Goal: Task Accomplishment & Management: Manage account settings

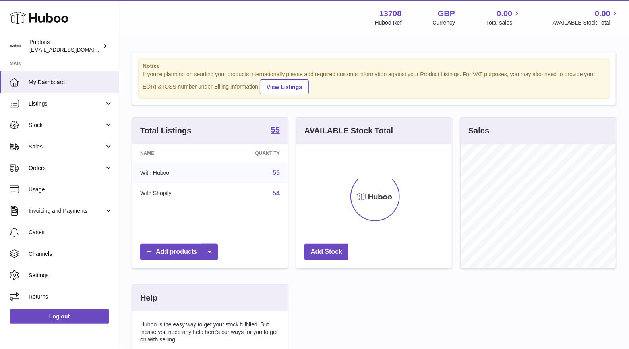
scroll to position [124, 155]
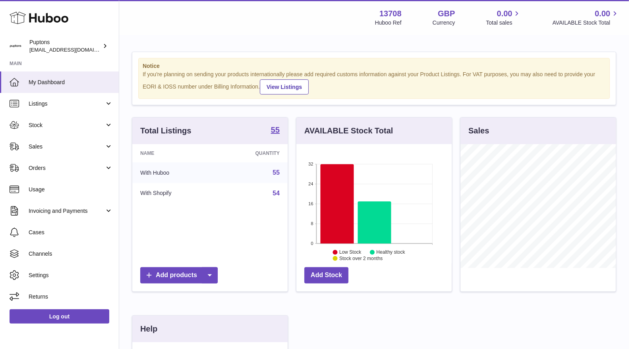
click at [21, 150] on link "Sales" at bounding box center [59, 146] width 119 height 21
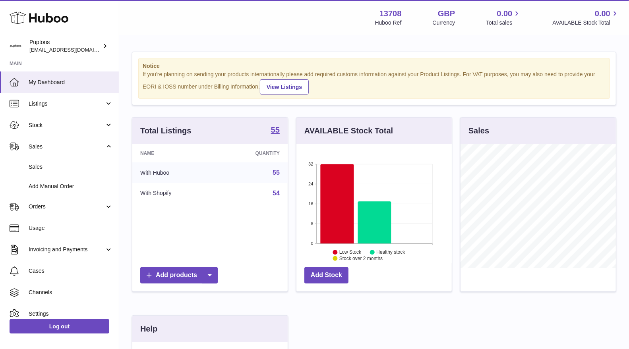
click at [35, 167] on span "Sales" at bounding box center [71, 167] width 84 height 8
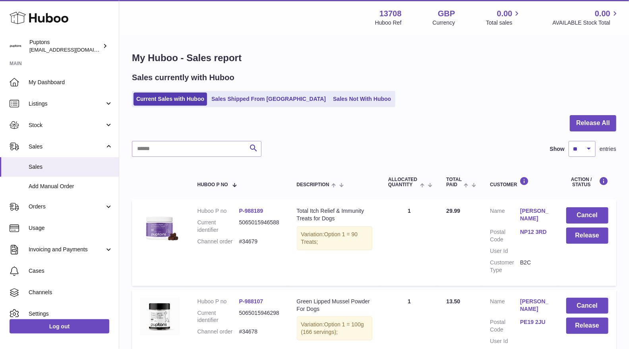
click at [345, 95] on link "Sales Not With Huboo" at bounding box center [362, 99] width 64 height 13
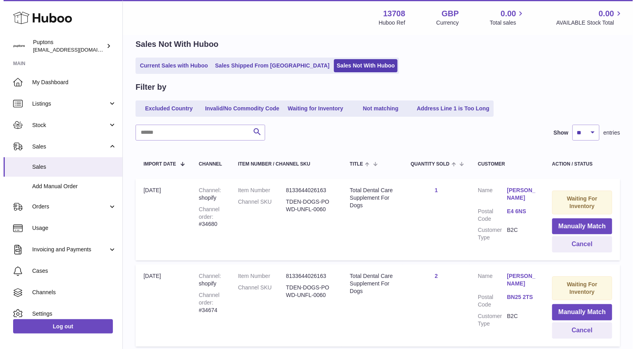
scroll to position [44, 0]
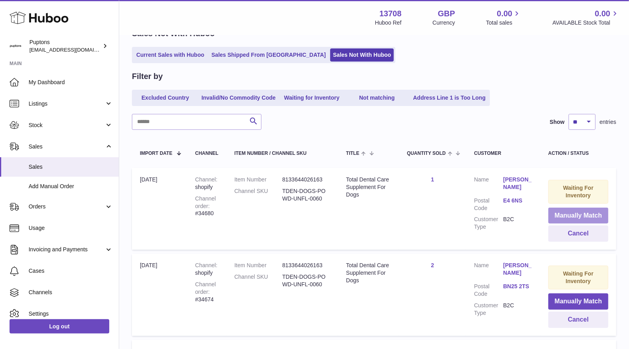
click at [574, 213] on button "Manually Match" at bounding box center [579, 216] width 60 height 16
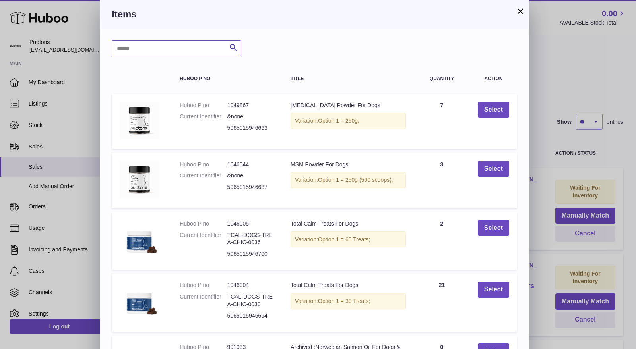
click at [160, 44] on input "text" at bounding box center [177, 49] width 130 height 16
type input "******"
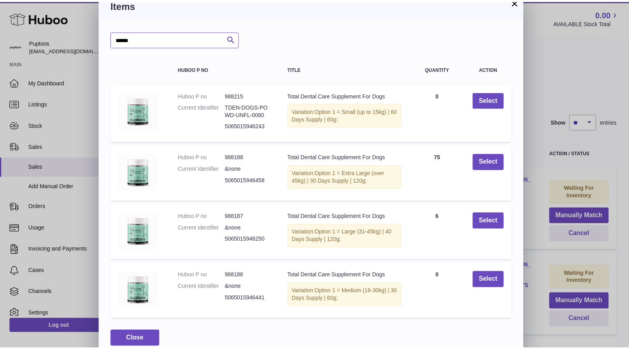
scroll to position [0, 0]
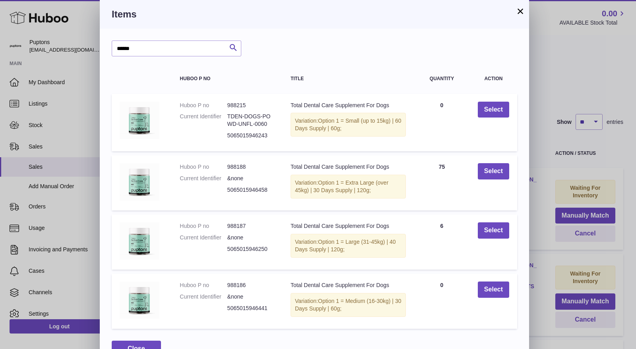
click at [557, 64] on div "× Items ****** Search Huboo P no Title Quantity Action Huboo P no 988215 Curren…" at bounding box center [318, 184] width 636 height 369
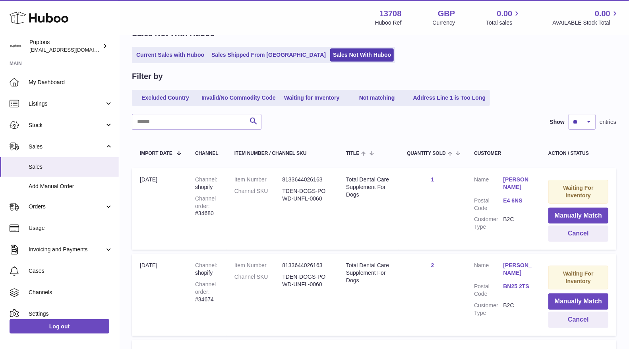
click at [212, 213] on div "Channel order #34680" at bounding box center [206, 206] width 23 height 23
copy div "34680"
click at [571, 232] on button "Cancel" at bounding box center [579, 234] width 60 height 16
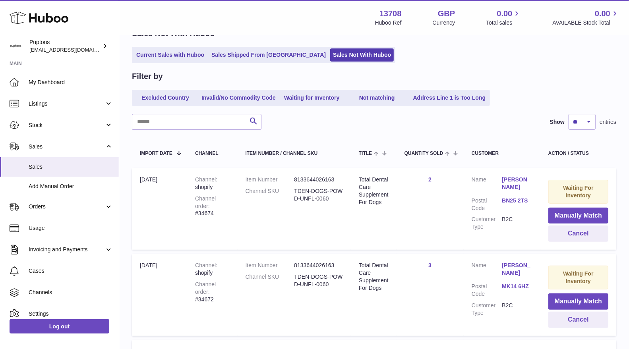
click at [222, 208] on div "Channel order #34674" at bounding box center [212, 206] width 34 height 23
copy div "34674"
click at [561, 234] on button "Cancel" at bounding box center [579, 234] width 60 height 16
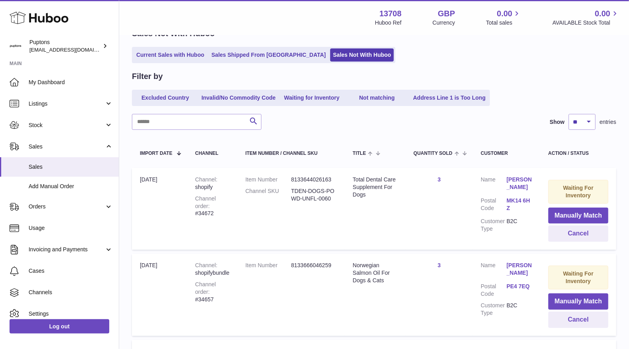
click at [229, 207] on div "Channel order #34672" at bounding box center [212, 206] width 34 height 23
copy div "34672"
click at [576, 236] on button "Cancel" at bounding box center [579, 234] width 60 height 16
click at [225, 204] on div "Channel order #34657" at bounding box center [212, 206] width 34 height 23
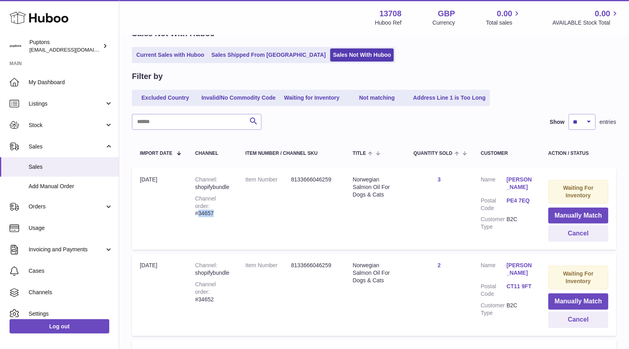
click at [225, 204] on div "Channel order #34657" at bounding box center [212, 206] width 34 height 23
copy div "34657"
click at [566, 235] on button "Cancel" at bounding box center [579, 234] width 60 height 16
click at [229, 206] on div "Channel order #34652" at bounding box center [212, 206] width 34 height 23
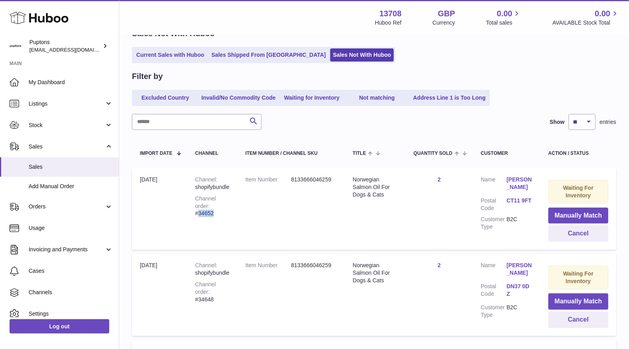
copy div "34652"
click at [574, 232] on button "Cancel" at bounding box center [579, 234] width 60 height 16
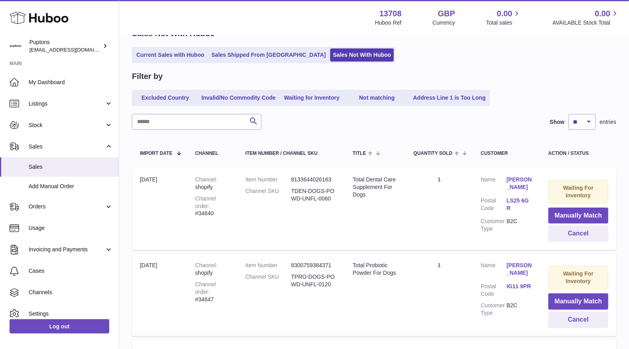
click at [217, 205] on div "Channel order #34640" at bounding box center [212, 206] width 34 height 23
click at [223, 207] on div "Channel order #34640" at bounding box center [212, 206] width 34 height 23
copy div "34640"
click at [560, 230] on button "Cancel" at bounding box center [579, 234] width 60 height 16
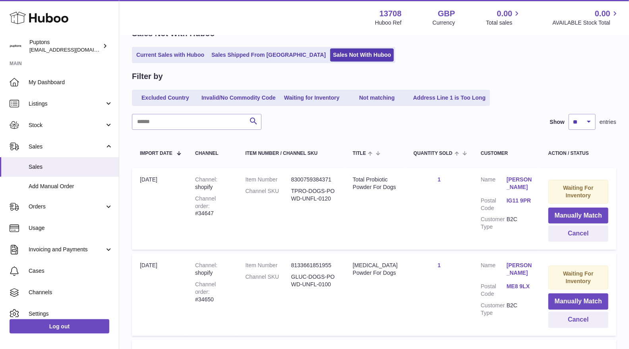
click at [229, 204] on div "Channel order #34647" at bounding box center [212, 206] width 34 height 23
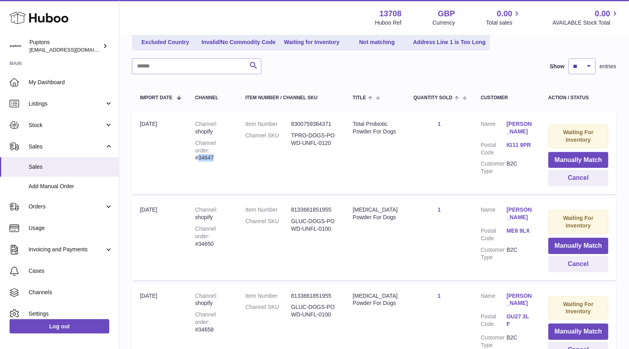
scroll to position [132, 0]
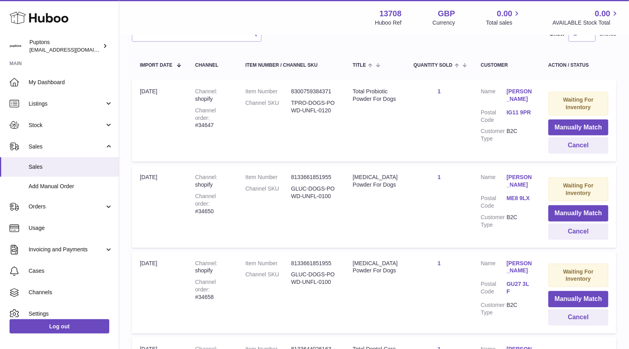
click at [223, 204] on div "Channel order #34650" at bounding box center [212, 204] width 34 height 23
copy div "34650"
click at [229, 204] on div "Channel order #34650" at bounding box center [212, 204] width 34 height 23
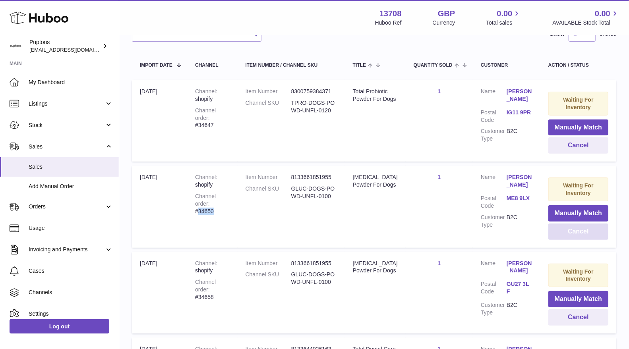
click at [567, 231] on button "Cancel" at bounding box center [579, 232] width 60 height 16
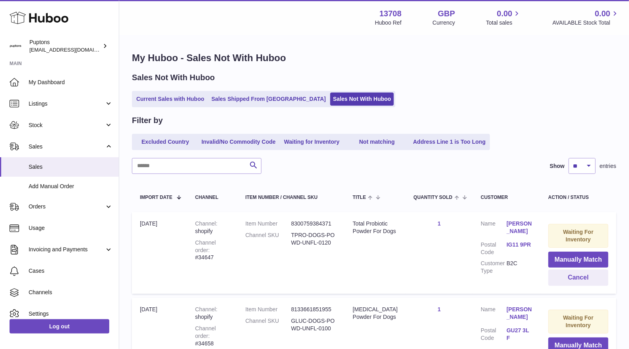
click at [180, 99] on link "Current Sales with Huboo" at bounding box center [171, 99] width 74 height 13
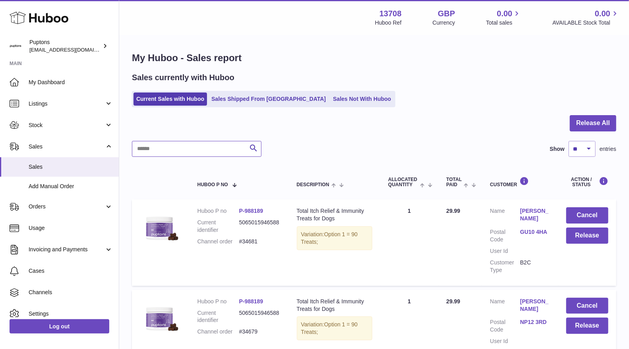
click at [171, 147] on input "text" at bounding box center [197, 149] width 130 height 16
paste input "*****"
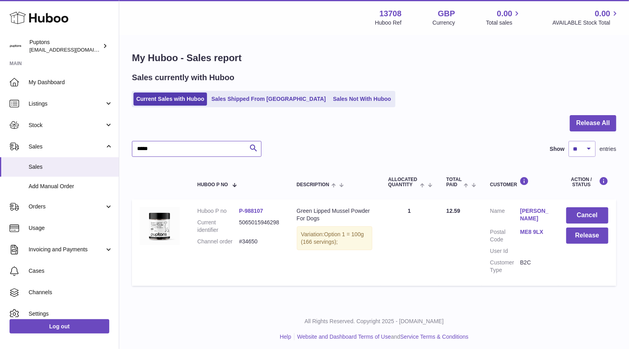
type input "*****"
click at [581, 216] on button "Cancel" at bounding box center [588, 216] width 42 height 16
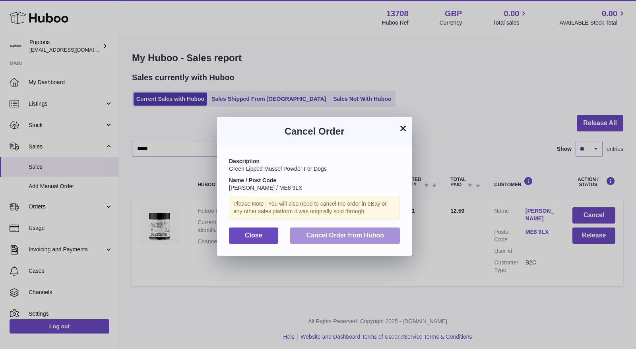
click at [327, 236] on span "Cancel Order from Huboo" at bounding box center [345, 235] width 78 height 7
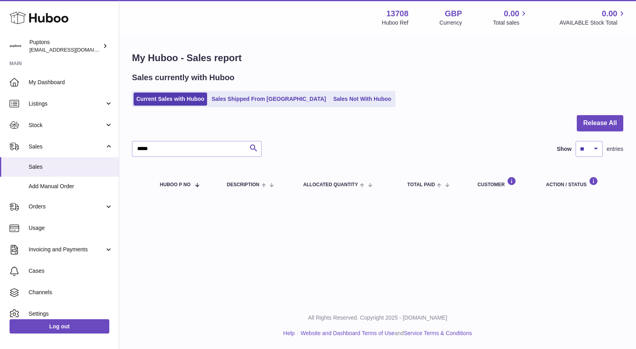
click at [330, 97] on link "Sales Not With Huboo" at bounding box center [362, 99] width 64 height 13
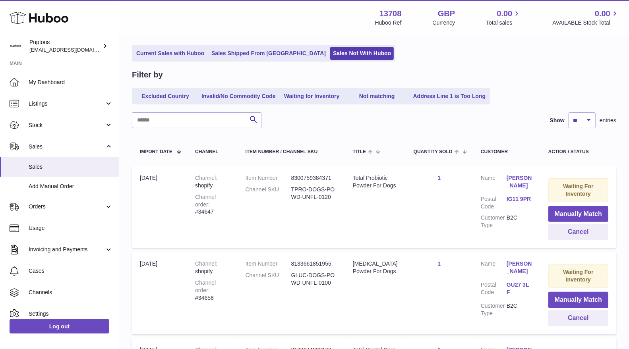
scroll to position [88, 0]
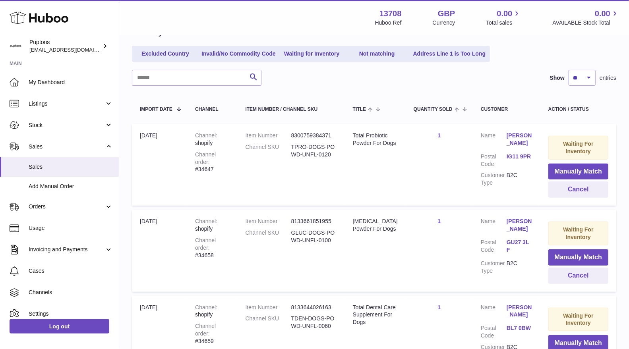
click at [227, 167] on td "Channel shopify Channel order #34647" at bounding box center [212, 165] width 50 height 82
click at [223, 163] on div "Channel order #34647" at bounding box center [212, 162] width 34 height 23
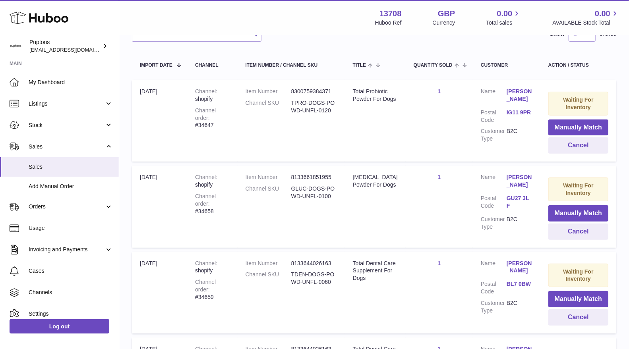
click at [229, 202] on div "Channel order #34658" at bounding box center [212, 204] width 34 height 23
copy div "34658"
click at [564, 230] on button "Cancel" at bounding box center [579, 232] width 60 height 16
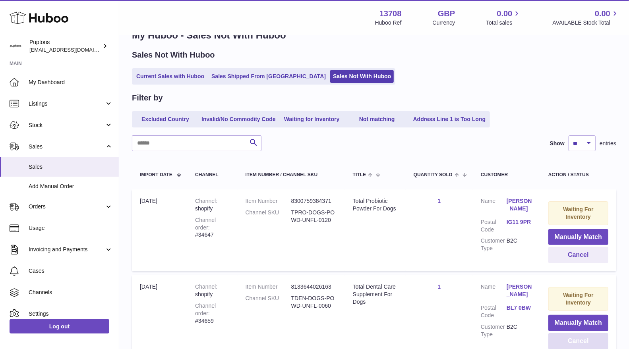
scroll to position [0, 0]
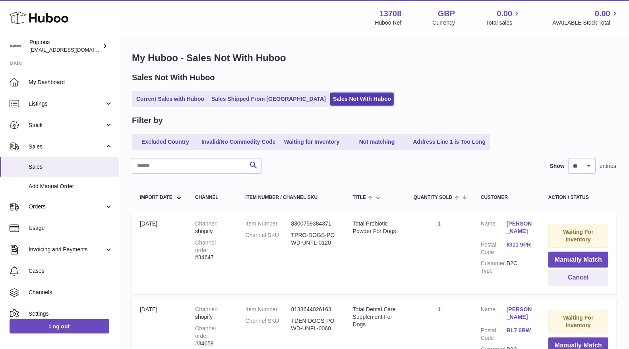
click at [157, 102] on link "Current Sales with Huboo" at bounding box center [171, 99] width 74 height 13
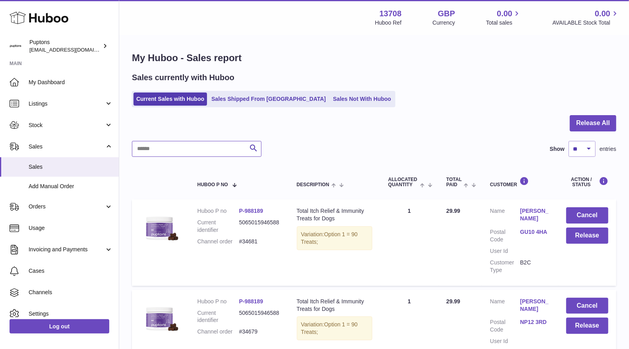
click at [146, 154] on input "text" at bounding box center [197, 149] width 130 height 16
paste input "*****"
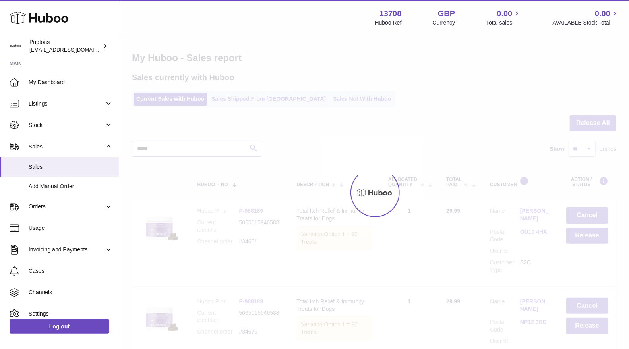
type input "*****"
click at [250, 149] on div at bounding box center [374, 193] width 510 height 314
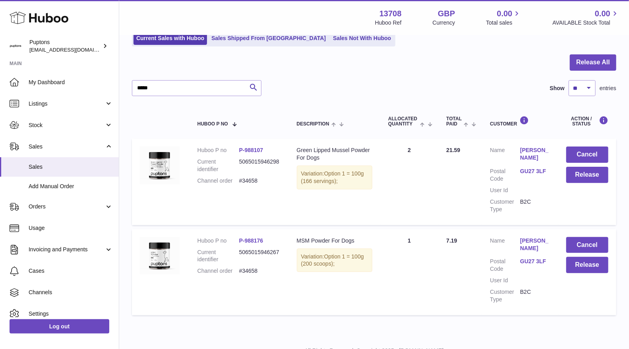
scroll to position [94, 0]
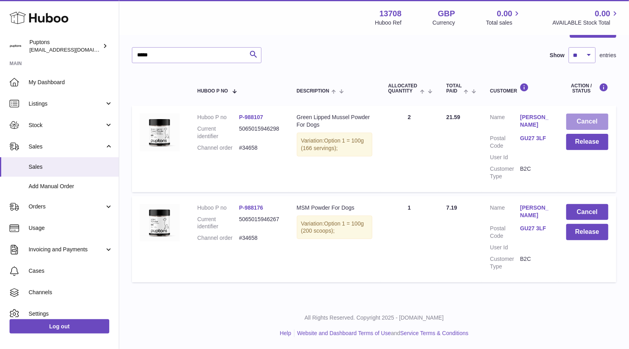
click at [585, 123] on button "Cancel" at bounding box center [588, 122] width 42 height 16
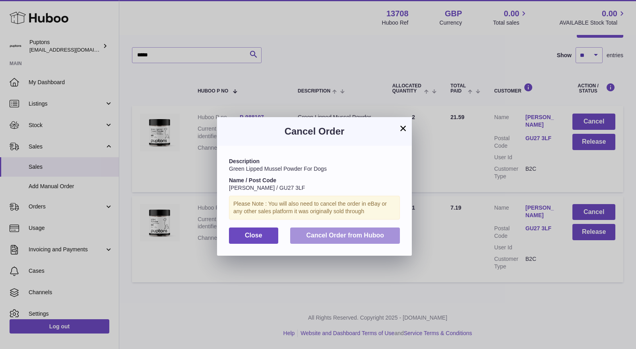
click at [351, 241] on button "Cancel Order from Huboo" at bounding box center [345, 236] width 110 height 16
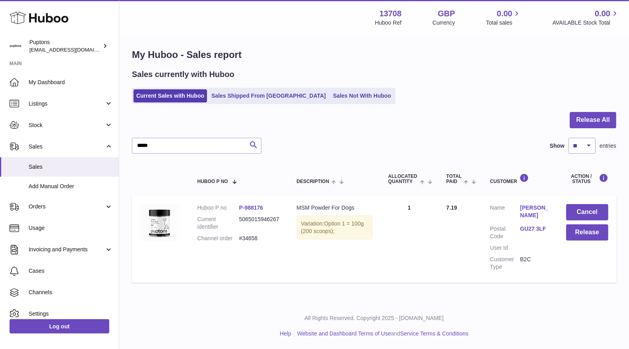
scroll to position [3, 0]
click at [579, 215] on button "Cancel" at bounding box center [588, 212] width 42 height 16
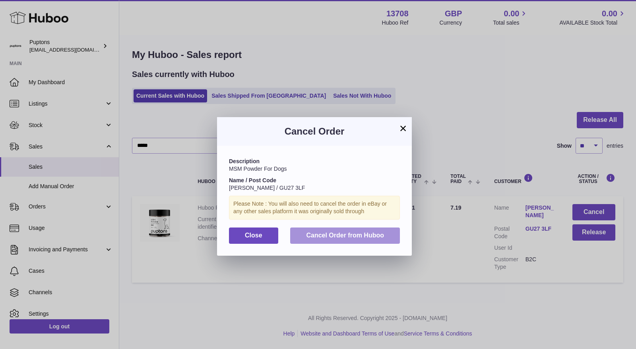
click at [310, 233] on span "Cancel Order from Huboo" at bounding box center [345, 235] width 78 height 7
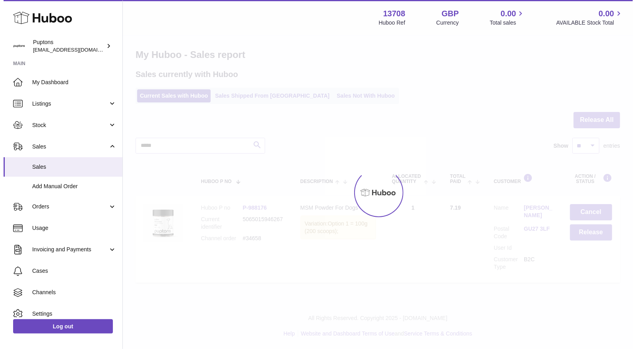
scroll to position [0, 0]
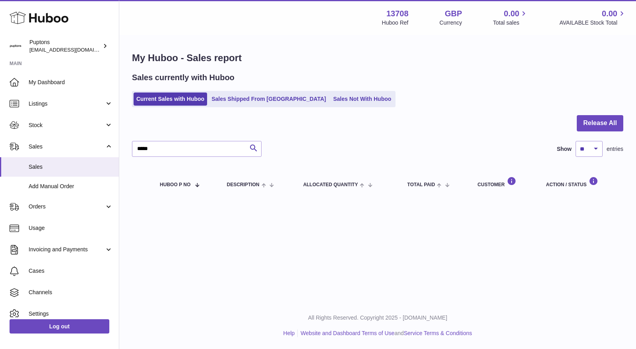
click at [330, 100] on link "Sales Not With Huboo" at bounding box center [362, 99] width 64 height 13
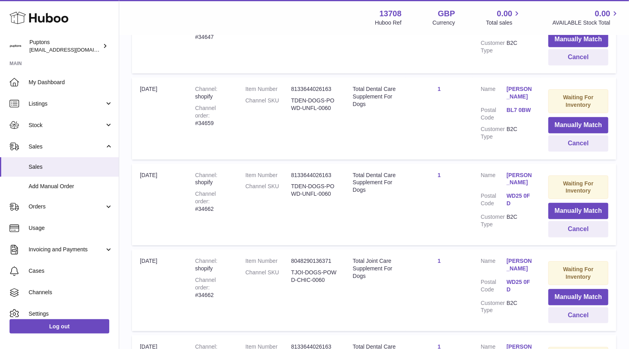
scroll to position [177, 0]
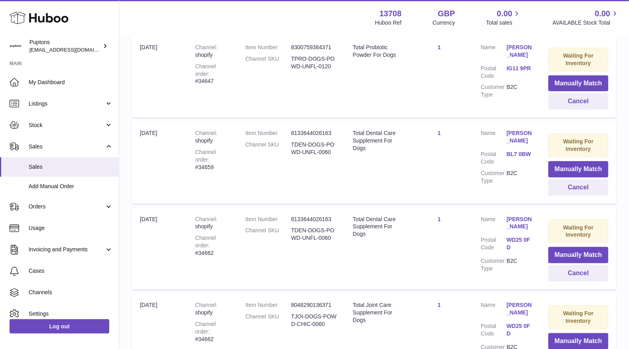
click at [225, 161] on div "Channel order #34659" at bounding box center [212, 160] width 34 height 23
copy div "34659"
click at [581, 186] on button "Cancel" at bounding box center [579, 188] width 60 height 16
click at [216, 157] on div "Channel order #34662" at bounding box center [212, 160] width 34 height 23
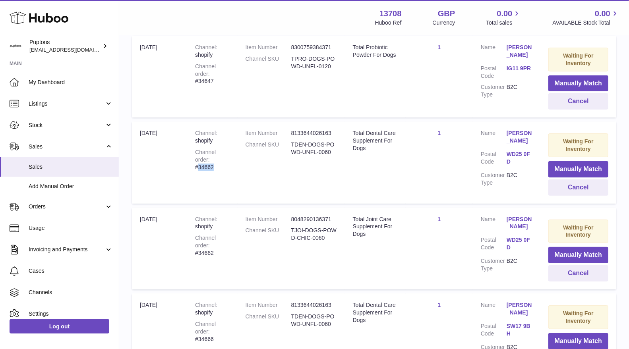
click at [215, 157] on div "Channel order #34662" at bounding box center [212, 160] width 34 height 23
copy div "34662"
click at [575, 186] on button "Cancel" at bounding box center [579, 188] width 60 height 16
click at [569, 187] on button "Cancel" at bounding box center [579, 188] width 60 height 16
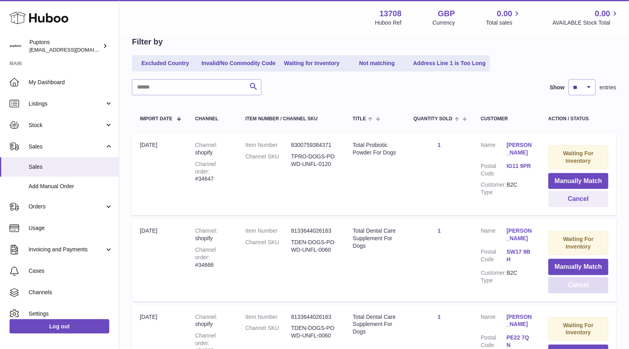
scroll to position [0, 0]
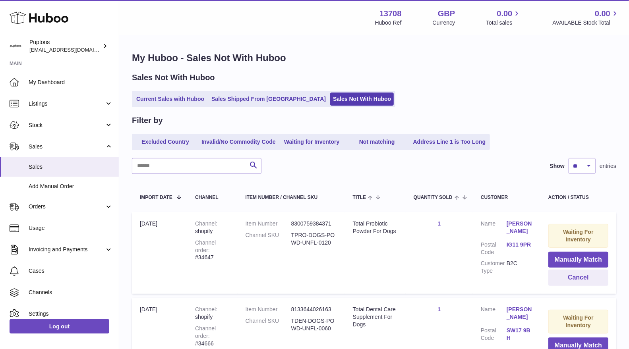
click at [178, 104] on link "Current Sales with Huboo" at bounding box center [171, 99] width 74 height 13
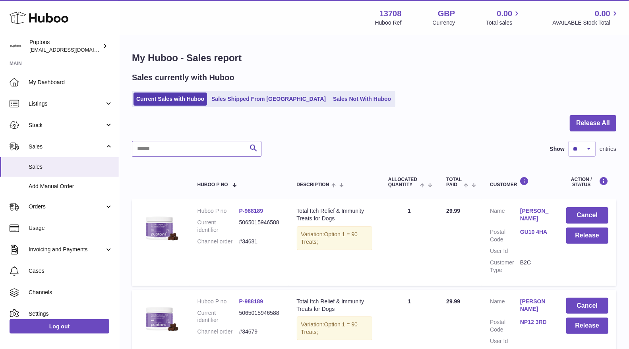
click at [185, 144] on input "text" at bounding box center [197, 149] width 130 height 16
paste input "*****"
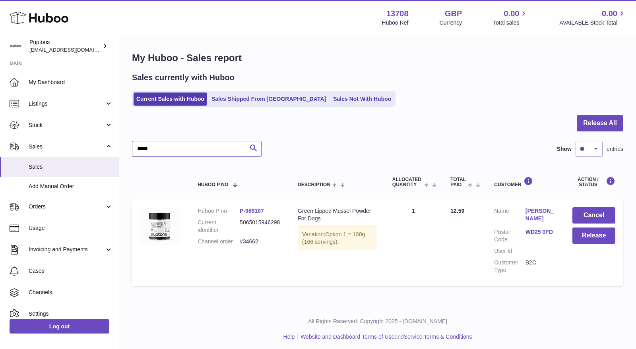
type input "*****"
click at [590, 217] on button "Cancel" at bounding box center [593, 216] width 43 height 16
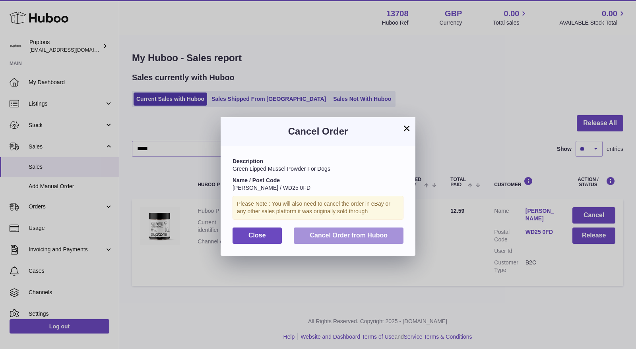
click at [347, 235] on span "Cancel Order from Huboo" at bounding box center [349, 235] width 78 height 7
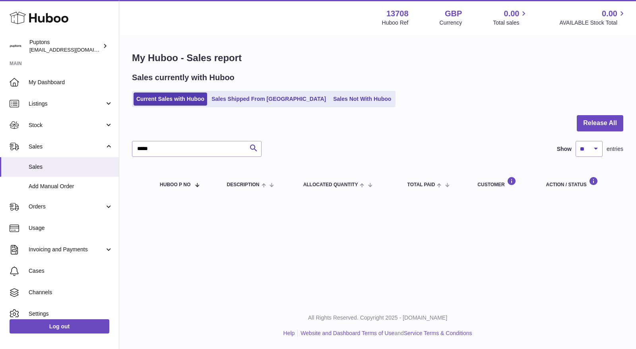
click at [330, 101] on link "Sales Not With Huboo" at bounding box center [362, 99] width 64 height 13
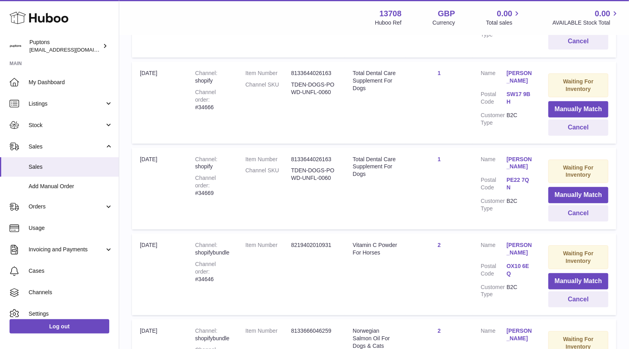
scroll to position [221, 0]
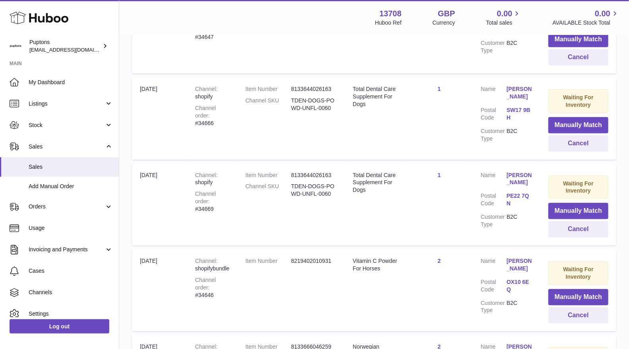
click at [206, 123] on div "Channel order #34666" at bounding box center [212, 116] width 34 height 23
copy div "34666"
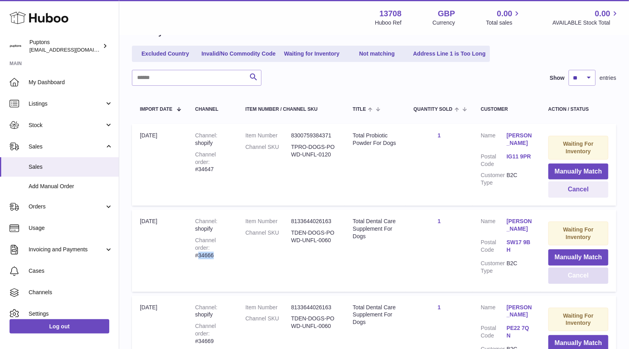
click at [583, 274] on button "Cancel" at bounding box center [579, 276] width 60 height 16
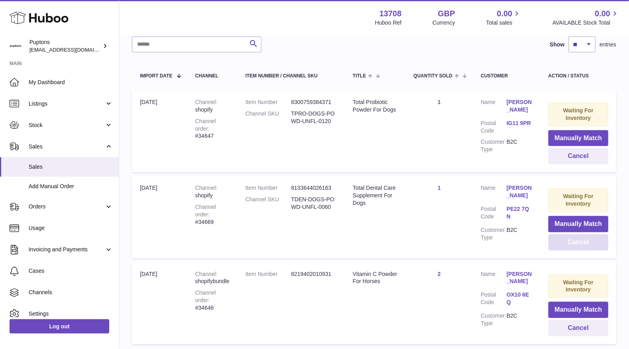
scroll to position [132, 0]
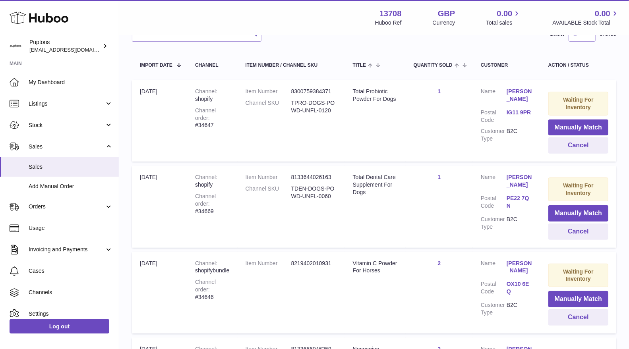
click at [208, 208] on div "Channel order #34669" at bounding box center [212, 204] width 34 height 23
copy div "34669"
click at [584, 233] on button "Cancel" at bounding box center [579, 232] width 60 height 16
click at [211, 212] on div "Channel order #34646" at bounding box center [212, 204] width 34 height 23
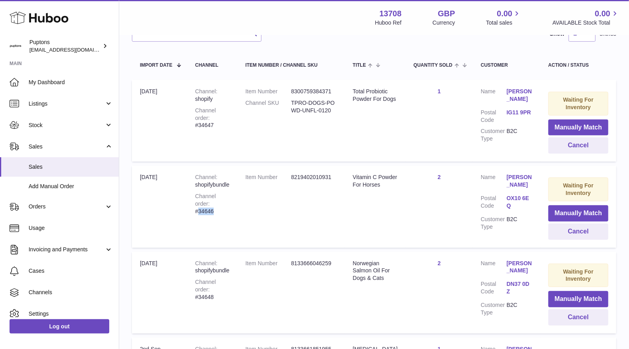
click at [211, 212] on div "Channel order #34646" at bounding box center [212, 204] width 34 height 23
click at [203, 212] on div "Channel order #34646" at bounding box center [212, 204] width 34 height 23
drag, startPoint x: 567, startPoint y: 229, endPoint x: 560, endPoint y: 232, distance: 7.9
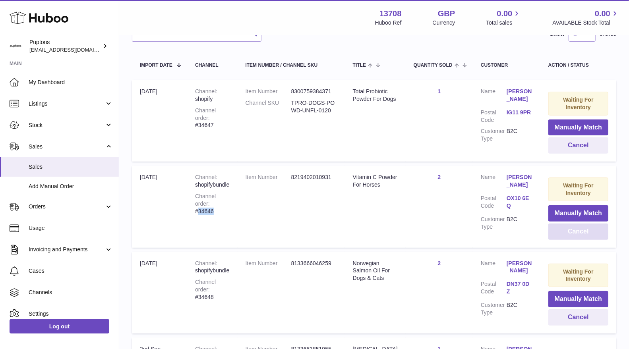
click at [567, 229] on button "Cancel" at bounding box center [579, 232] width 60 height 16
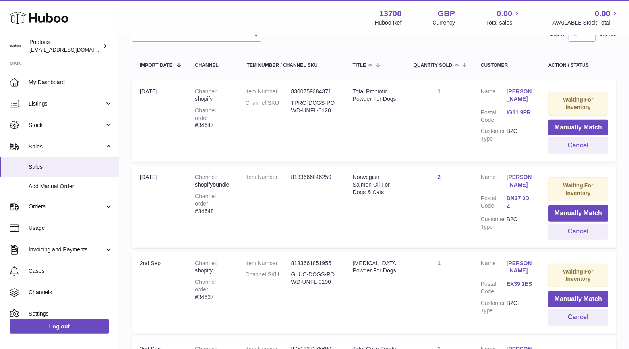
click at [193, 217] on td "Channel shopifybundle Channel order #34648" at bounding box center [212, 207] width 50 height 82
click at [209, 210] on div "Channel order #34648" at bounding box center [212, 204] width 34 height 23
copy div "34648"
click at [578, 235] on button "Cancel" at bounding box center [579, 232] width 60 height 16
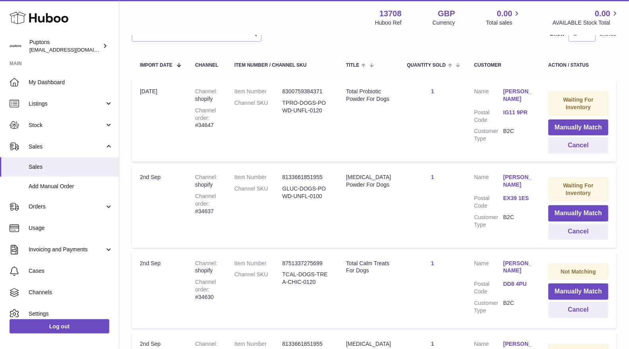
click at [209, 209] on div "Channel order #34637" at bounding box center [206, 204] width 23 height 23
copy div "34637"
click at [559, 231] on button "Cancel" at bounding box center [579, 232] width 60 height 16
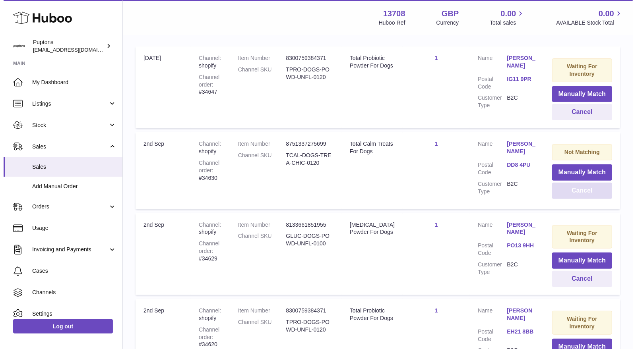
scroll to position [177, 0]
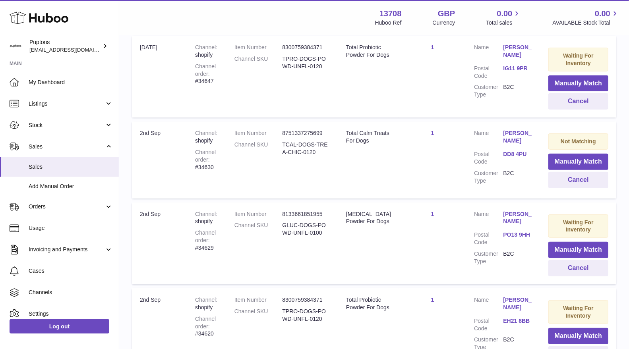
click at [431, 131] on link "1" at bounding box center [432, 133] width 3 height 6
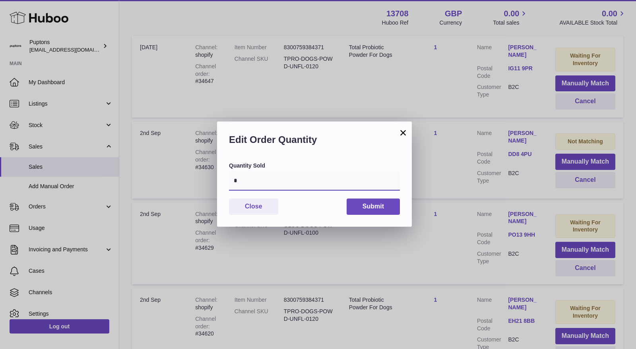
drag, startPoint x: 266, startPoint y: 180, endPoint x: 213, endPoint y: 191, distance: 54.8
click at [209, 191] on div "× Edit Order Quantity Quantity Sold * Close Submit" at bounding box center [318, 174] width 636 height 349
type input "*"
click at [376, 211] on button "Submit" at bounding box center [373, 207] width 53 height 16
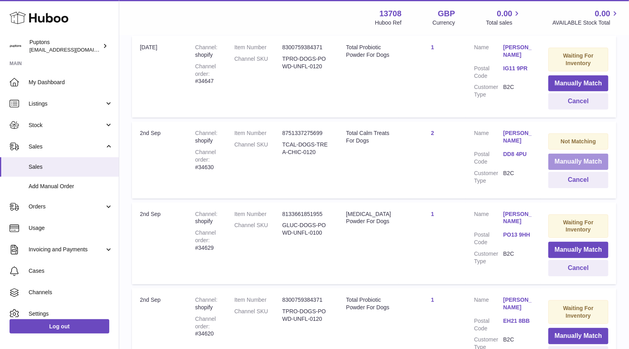
drag, startPoint x: 565, startPoint y: 156, endPoint x: 556, endPoint y: 159, distance: 10.1
click at [565, 156] on button "Manually Match" at bounding box center [579, 162] width 60 height 16
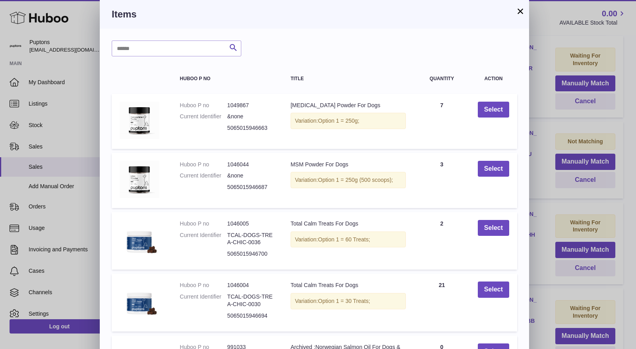
click at [162, 38] on div "Search Huboo P no Title Quantity Action Huboo P no 1049867 Current Identifier &…" at bounding box center [314, 241] width 429 height 424
click at [169, 44] on input "text" at bounding box center [177, 49] width 130 height 16
type input "****"
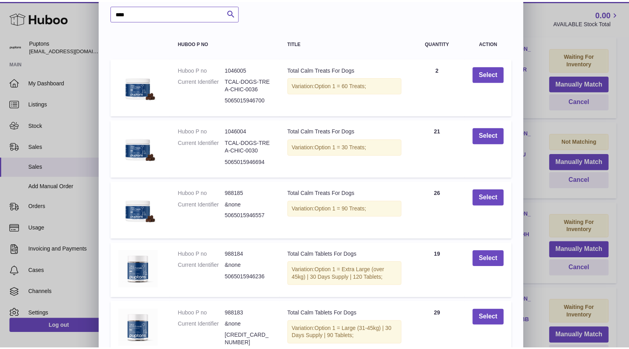
scroll to position [44, 0]
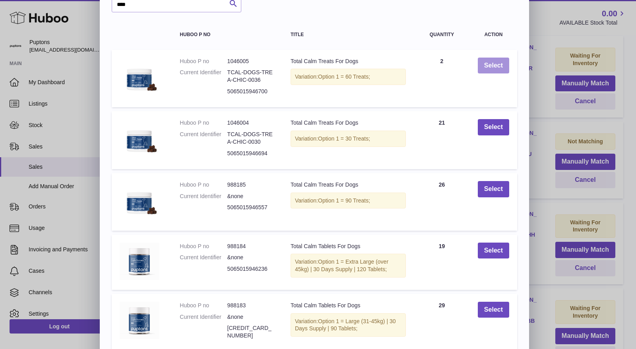
click at [487, 68] on button "Select" at bounding box center [493, 66] width 31 height 16
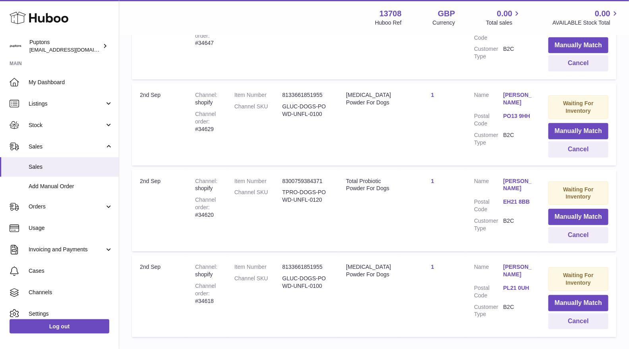
scroll to position [224, 0]
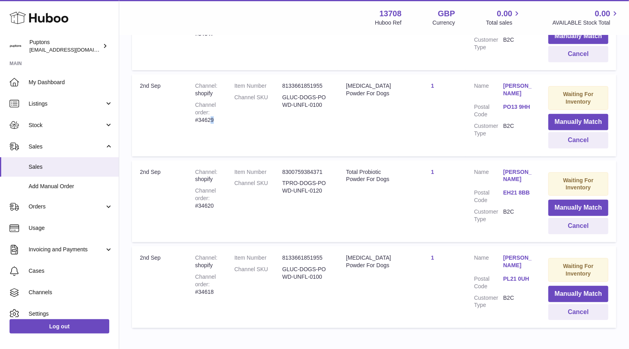
click at [214, 116] on div "Channel order #34629" at bounding box center [206, 112] width 23 height 23
click at [214, 117] on div "Channel order #34629" at bounding box center [206, 112] width 23 height 23
drag, startPoint x: 568, startPoint y: 143, endPoint x: 557, endPoint y: 144, distance: 11.2
click at [568, 143] on button "Cancel" at bounding box center [579, 140] width 60 height 16
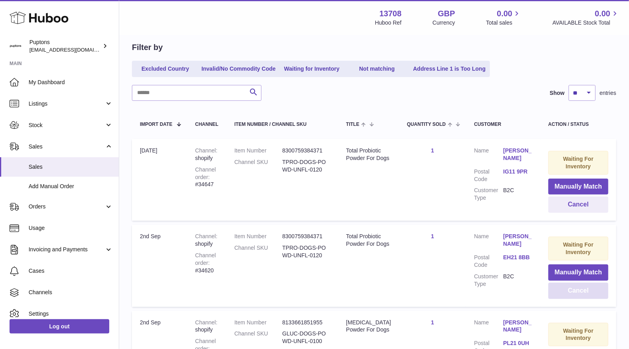
scroll to position [6, 0]
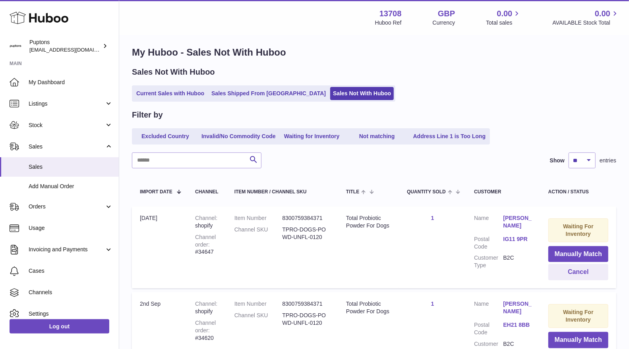
click at [174, 87] on link "Current Sales with Huboo" at bounding box center [171, 93] width 74 height 13
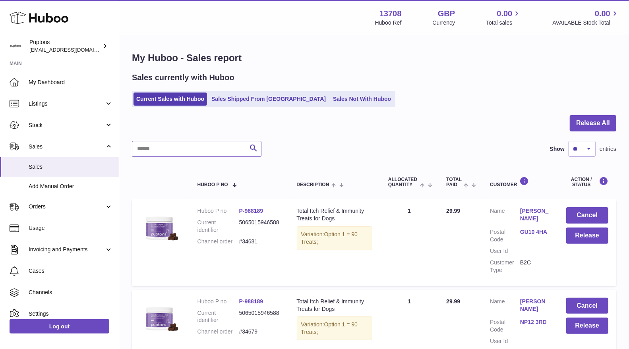
click at [162, 149] on input "text" at bounding box center [197, 149] width 130 height 16
paste input "*****"
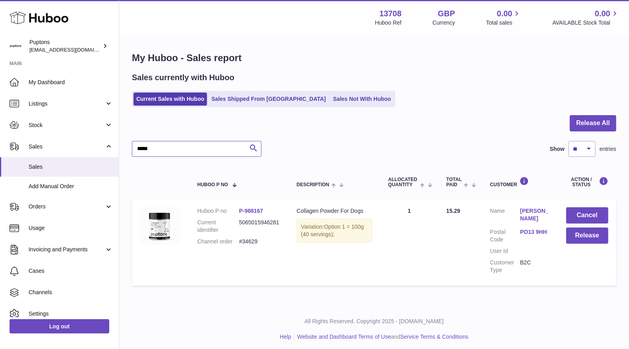
type input "*****"
click at [583, 221] on button "Cancel" at bounding box center [588, 216] width 42 height 16
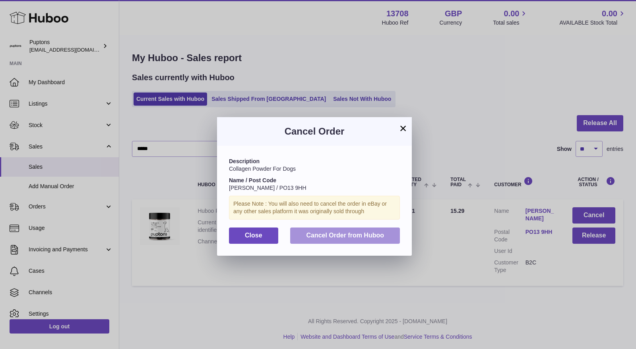
click at [320, 234] on span "Cancel Order from Huboo" at bounding box center [345, 235] width 78 height 7
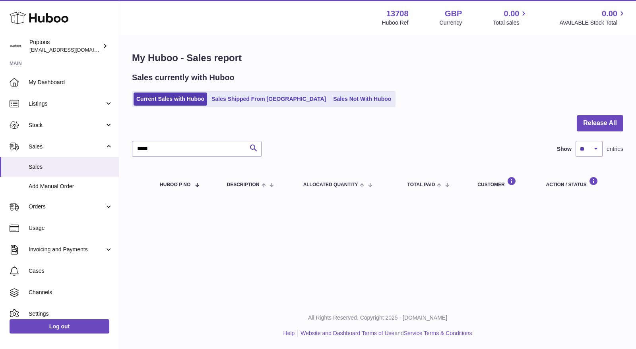
click at [330, 100] on link "Sales Not With Huboo" at bounding box center [362, 99] width 64 height 13
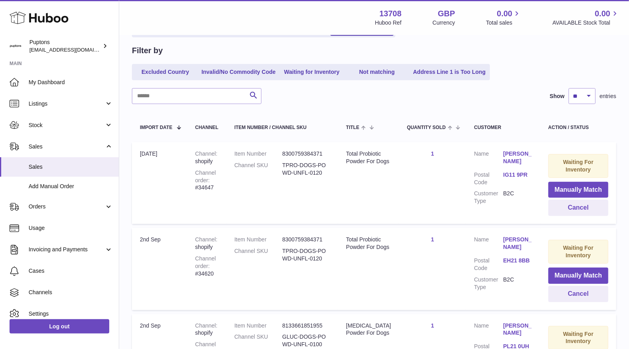
scroll to position [50, 0]
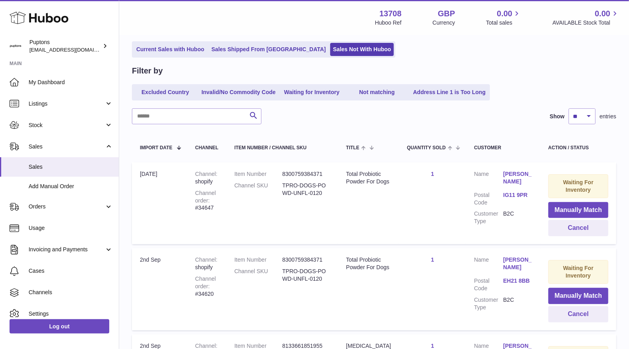
click at [206, 208] on div "Channel order #34647" at bounding box center [206, 201] width 23 height 23
copy div "34647"
click at [208, 210] on div "Channel order #34647" at bounding box center [206, 201] width 23 height 23
click at [208, 207] on div "Channel order #34647" at bounding box center [206, 201] width 23 height 23
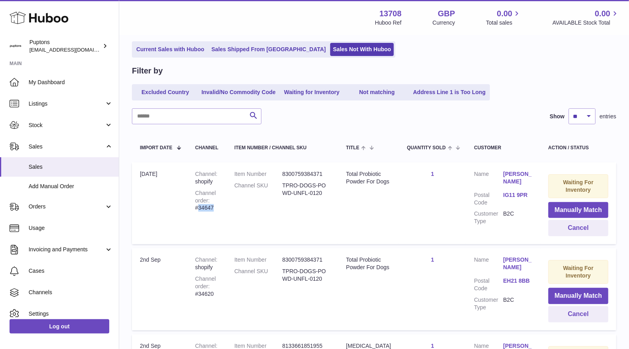
click at [208, 207] on div "Channel order #34647" at bounding box center [206, 201] width 23 height 23
copy div "34647"
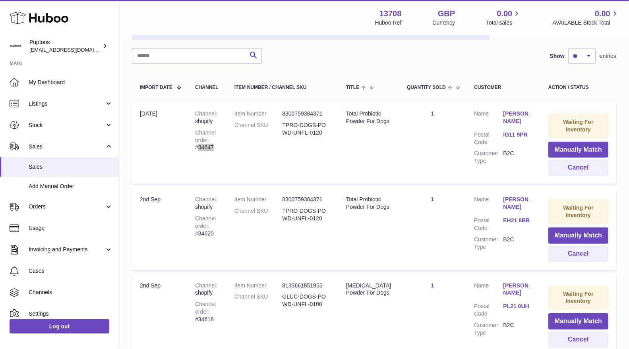
scroll to position [138, 0]
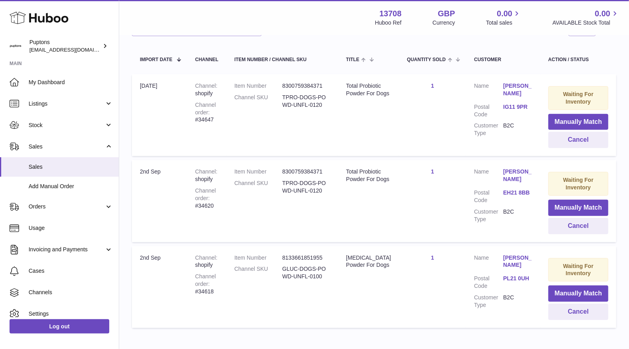
click at [206, 205] on div "Channel order #34620" at bounding box center [206, 198] width 23 height 23
copy div "34620"
click at [578, 231] on button "Cancel" at bounding box center [579, 226] width 60 height 16
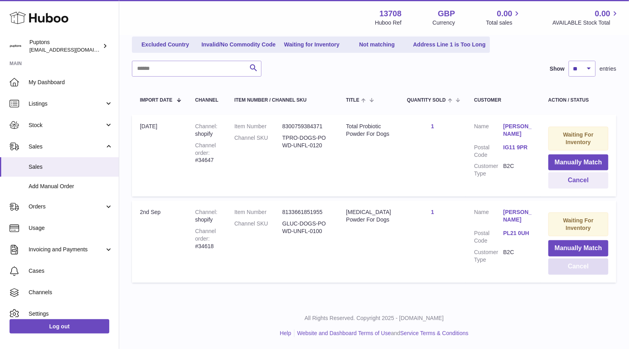
scroll to position [97, 0]
click at [209, 243] on div "Channel order #34618" at bounding box center [206, 240] width 23 height 23
copy div "34618"
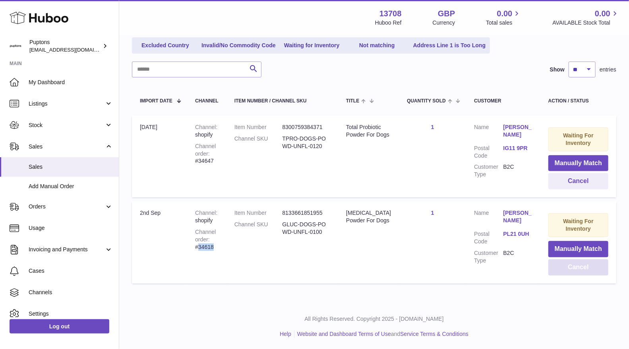
drag, startPoint x: 580, startPoint y: 269, endPoint x: 565, endPoint y: 281, distance: 18.9
click at [580, 268] on button "Cancel" at bounding box center [579, 268] width 60 height 16
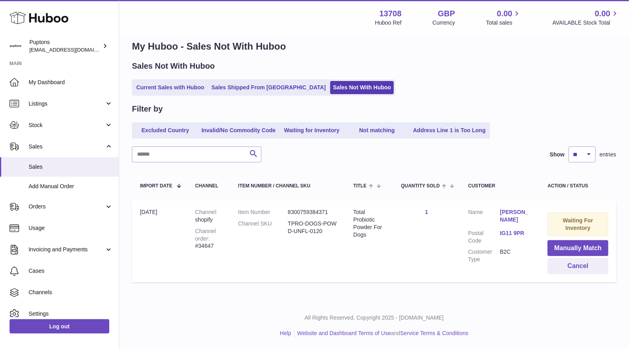
scroll to position [11, 0]
click at [168, 89] on link "Current Sales with Huboo" at bounding box center [171, 87] width 74 height 13
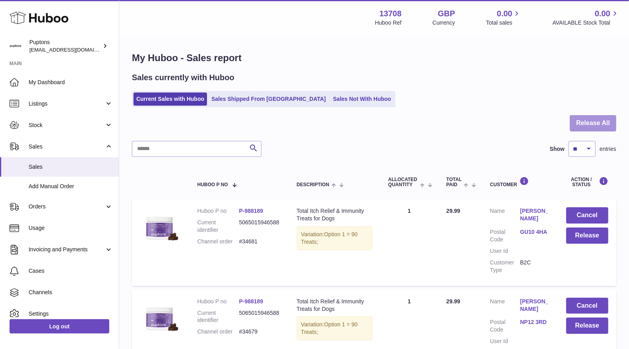
click at [581, 118] on button "Release All" at bounding box center [593, 123] width 47 height 16
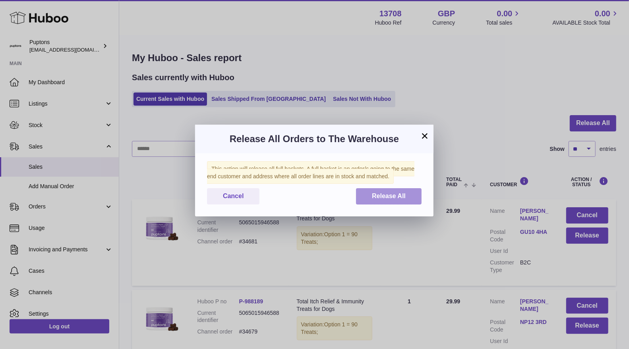
click at [384, 200] on span "Release All" at bounding box center [389, 196] width 34 height 7
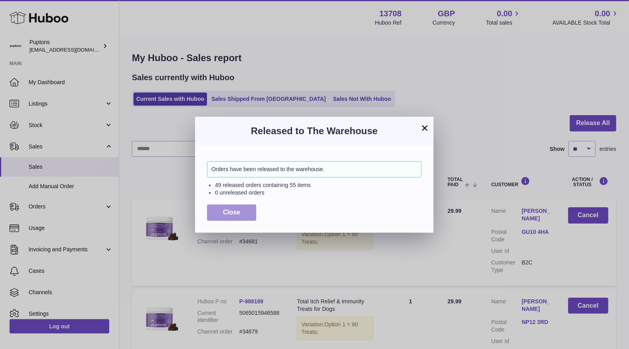
drag, startPoint x: 217, startPoint y: 207, endPoint x: 208, endPoint y: 206, distance: 9.2
click at [213, 207] on button "Close" at bounding box center [231, 213] width 49 height 16
